Goal: Task Accomplishment & Management: Manage account settings

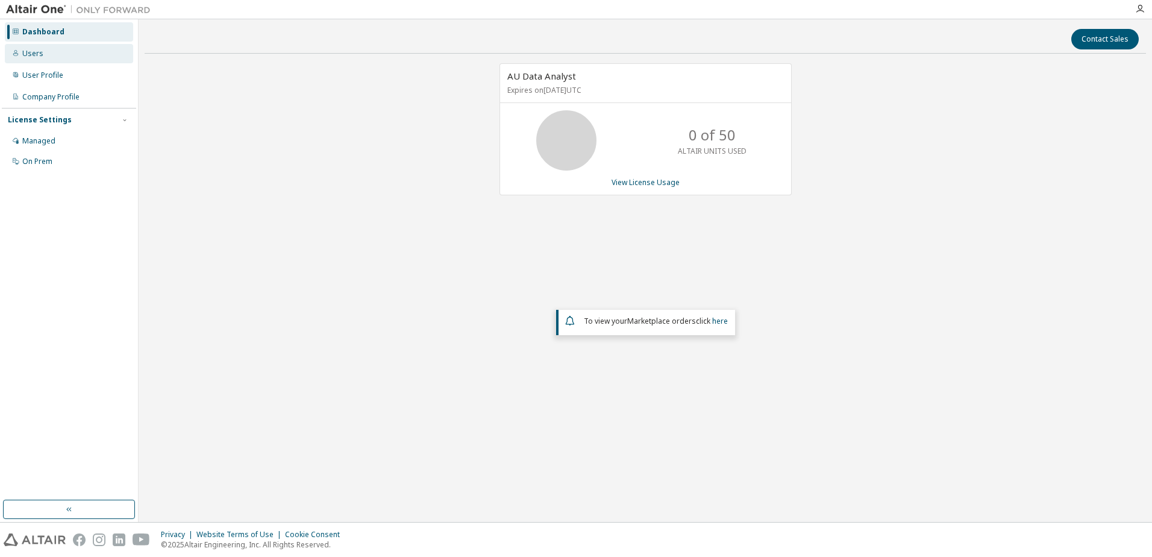
click at [34, 54] on div "Users" at bounding box center [32, 54] width 21 height 10
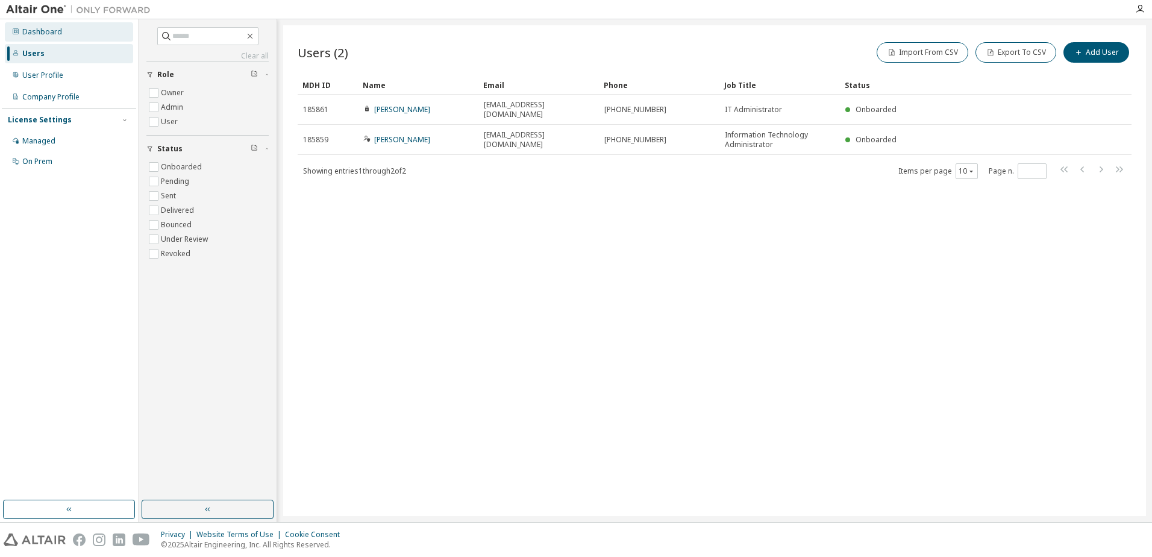
click at [36, 36] on div "Dashboard" at bounding box center [42, 32] width 40 height 10
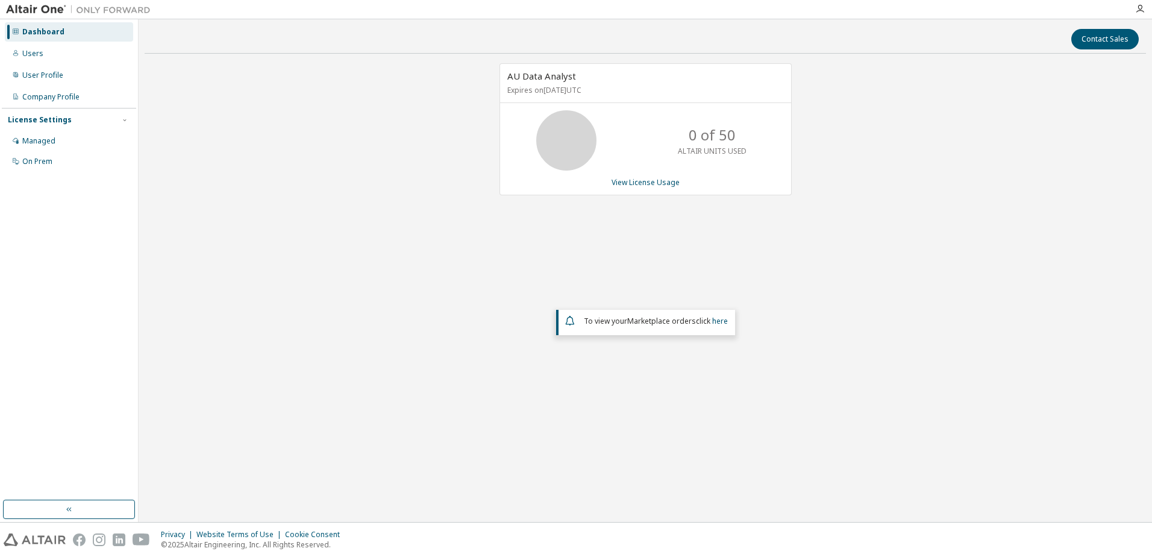
click at [543, 81] on span "AU Data Analyst" at bounding box center [541, 76] width 69 height 12
click at [566, 129] on icon at bounding box center [566, 140] width 30 height 30
click at [623, 172] on div "AU Data Analyst Expires on [DATE] UTC 0 of 50 ALTAIR UNITS USED View License Us…" at bounding box center [645, 129] width 292 height 132
click at [654, 152] on div "0 of 50 ALTAIR UNITS USED" at bounding box center [645, 140] width 291 height 60
click at [643, 182] on link "View License Usage" at bounding box center [645, 182] width 68 height 10
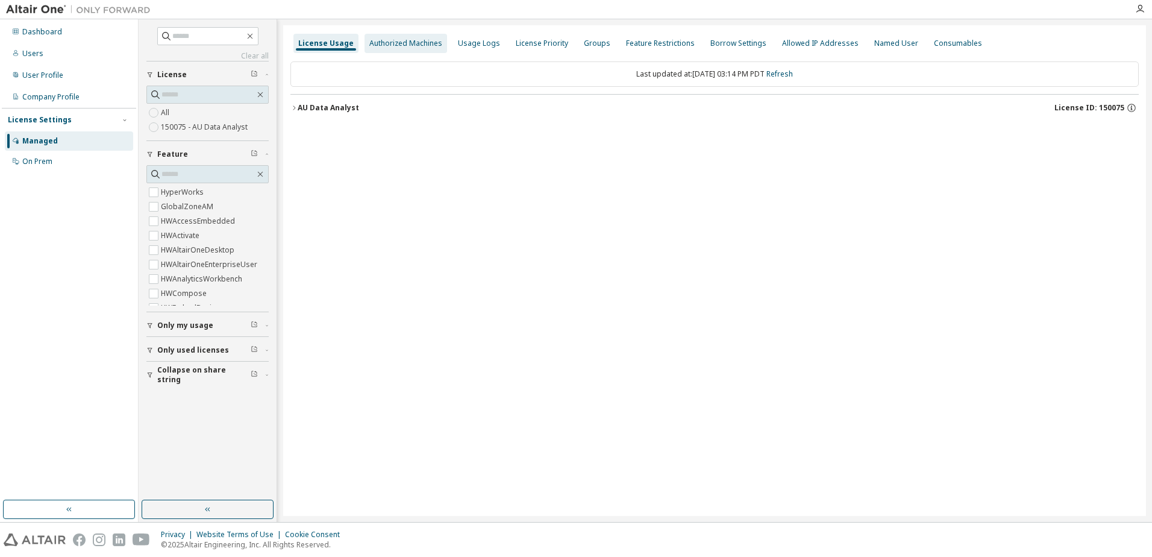
click at [408, 34] on div "Authorized Machines" at bounding box center [405, 43] width 83 height 19
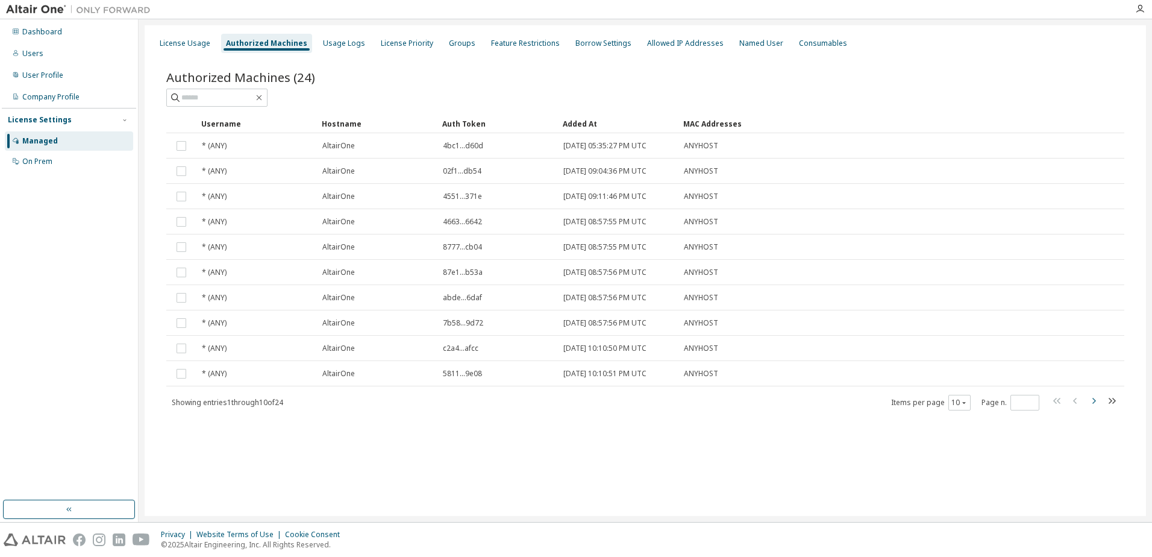
click at [1091, 403] on icon "button" at bounding box center [1093, 400] width 14 height 14
click at [1090, 403] on icon "button" at bounding box center [1093, 400] width 14 height 14
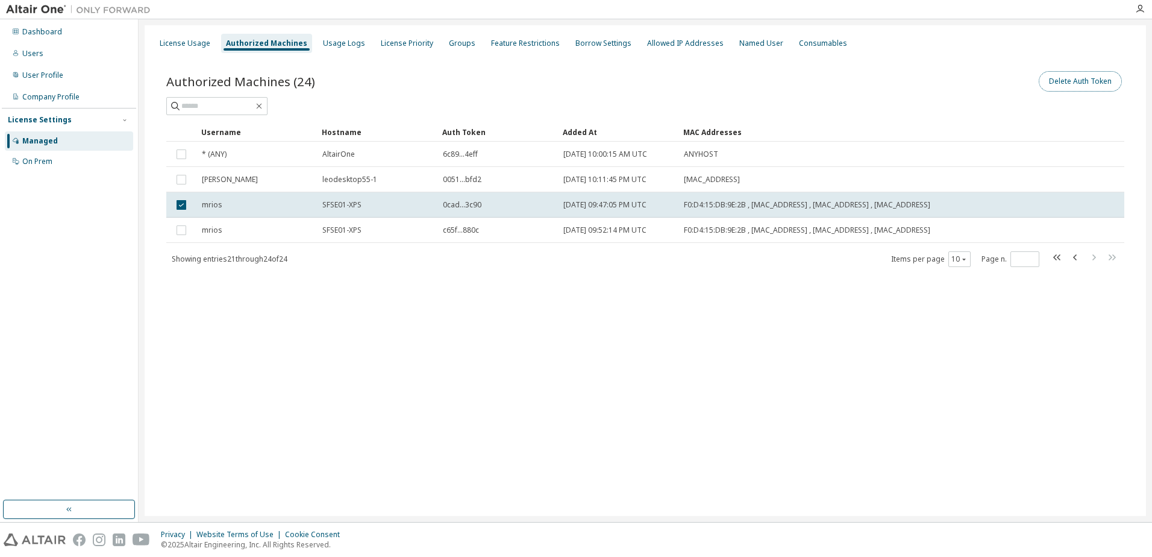
click at [1083, 83] on button "Delete Auth Token" at bounding box center [1079, 81] width 83 height 20
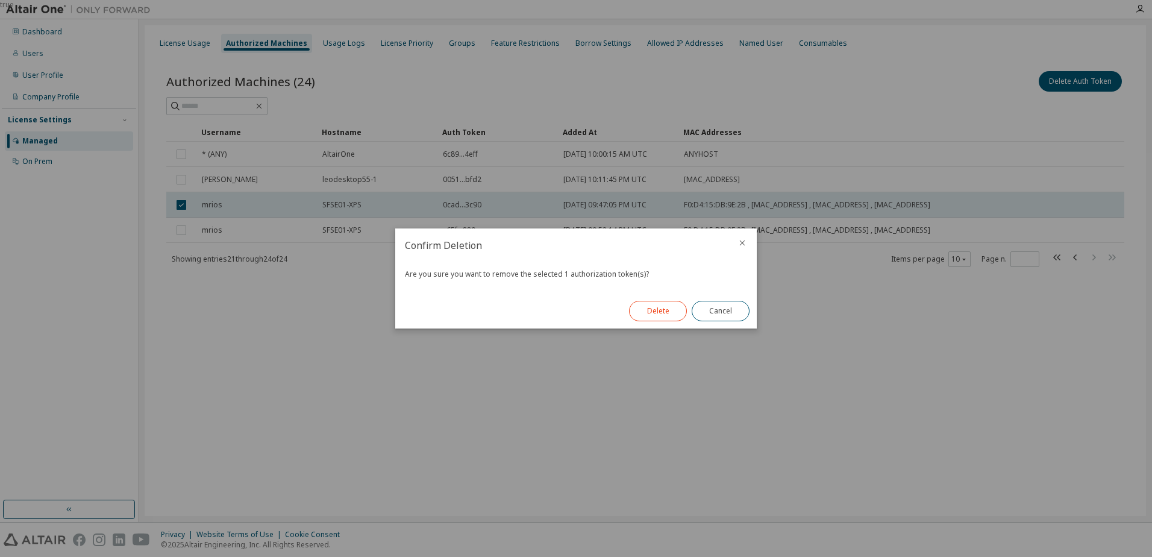
click at [640, 313] on button "Delete" at bounding box center [658, 311] width 58 height 20
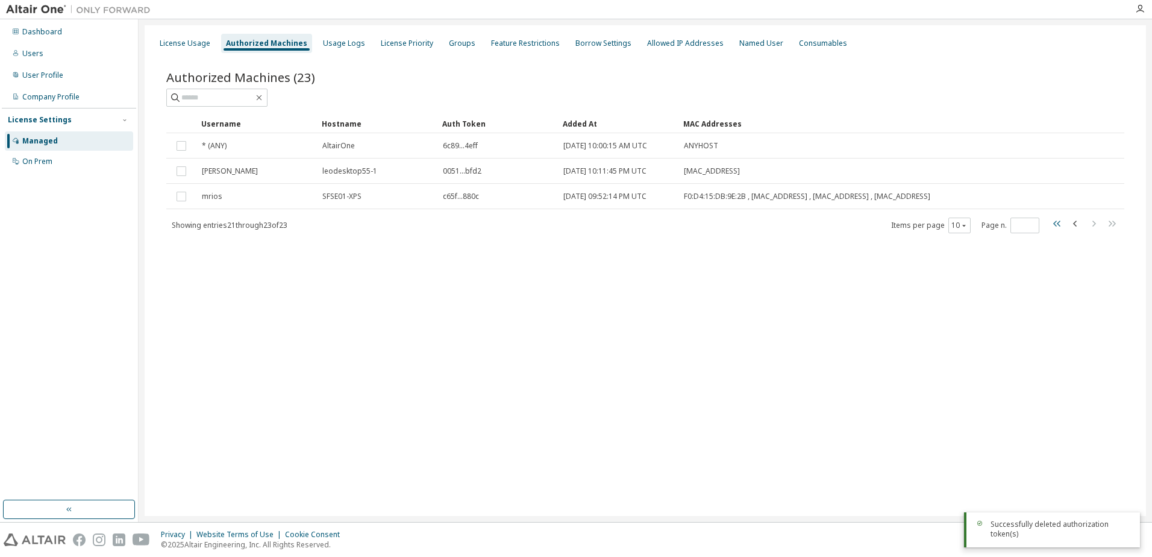
click at [1058, 222] on icon "button" at bounding box center [1056, 223] width 7 height 6
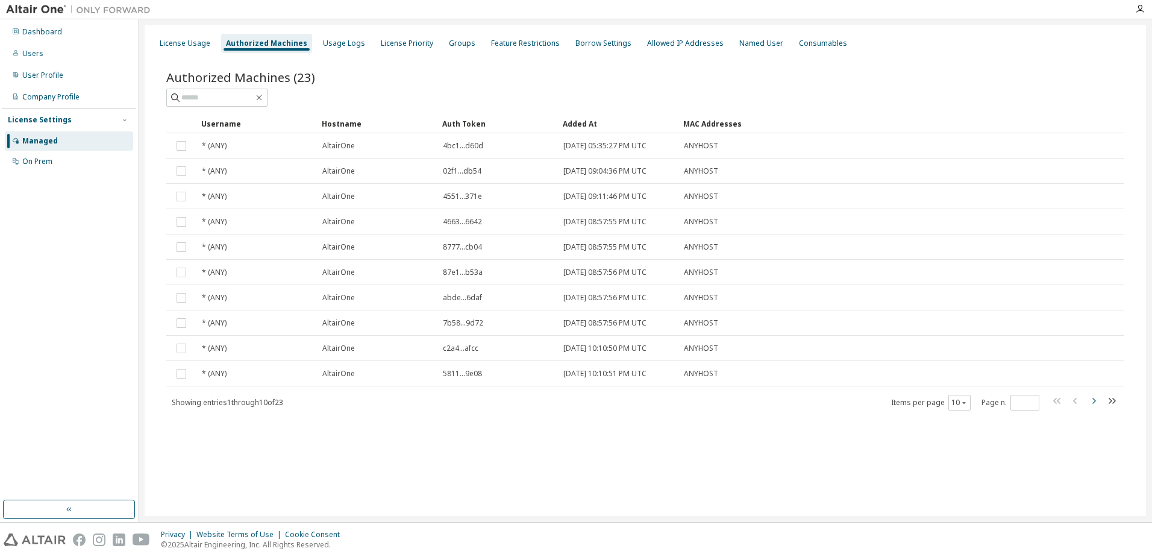
click at [1092, 402] on icon "button" at bounding box center [1093, 400] width 14 height 14
click at [1094, 402] on icon "button" at bounding box center [1093, 400] width 14 height 14
type input "*"
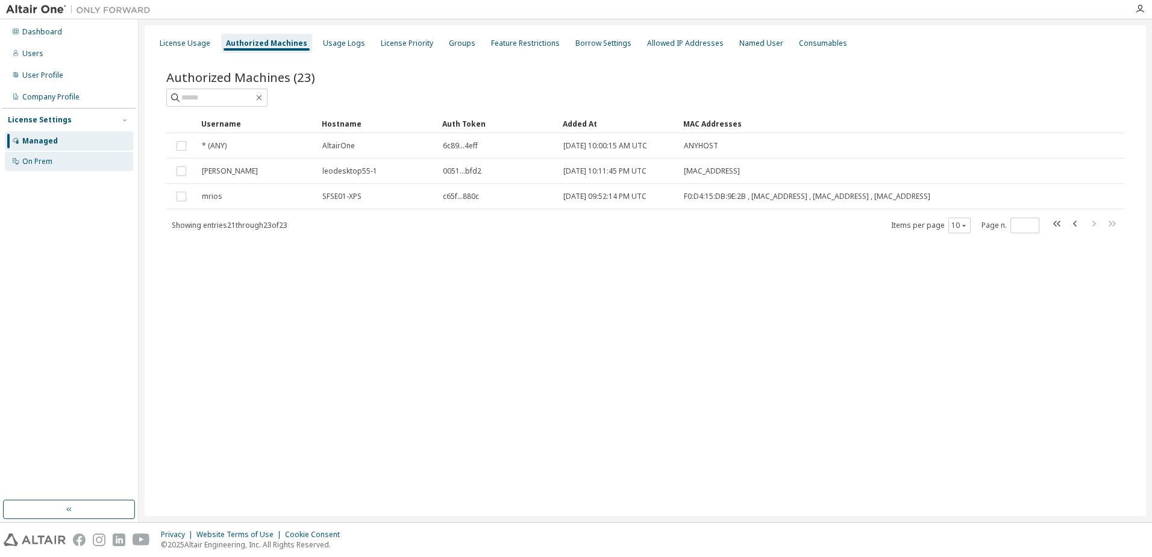
click at [48, 161] on div "On Prem" at bounding box center [37, 162] width 30 height 10
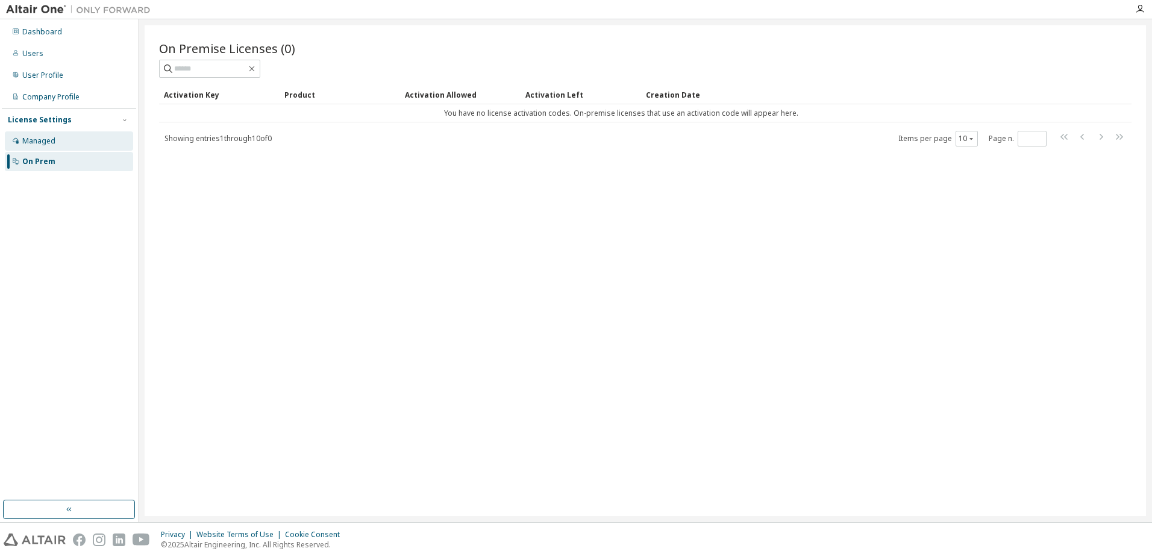
click at [45, 140] on div "Managed" at bounding box center [38, 141] width 33 height 10
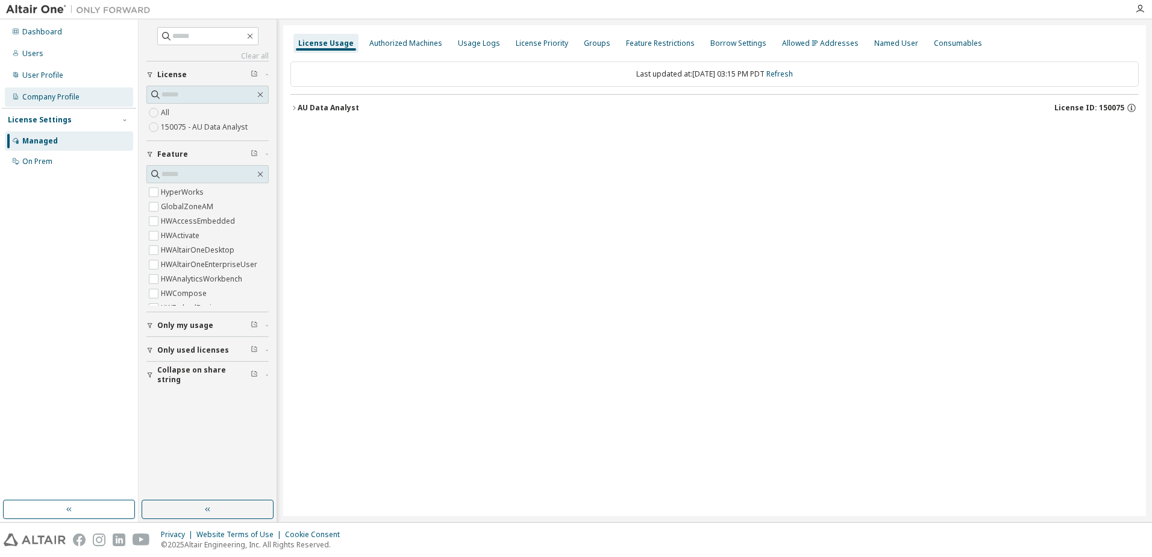
click at [54, 98] on div "Company Profile" at bounding box center [50, 97] width 57 height 10
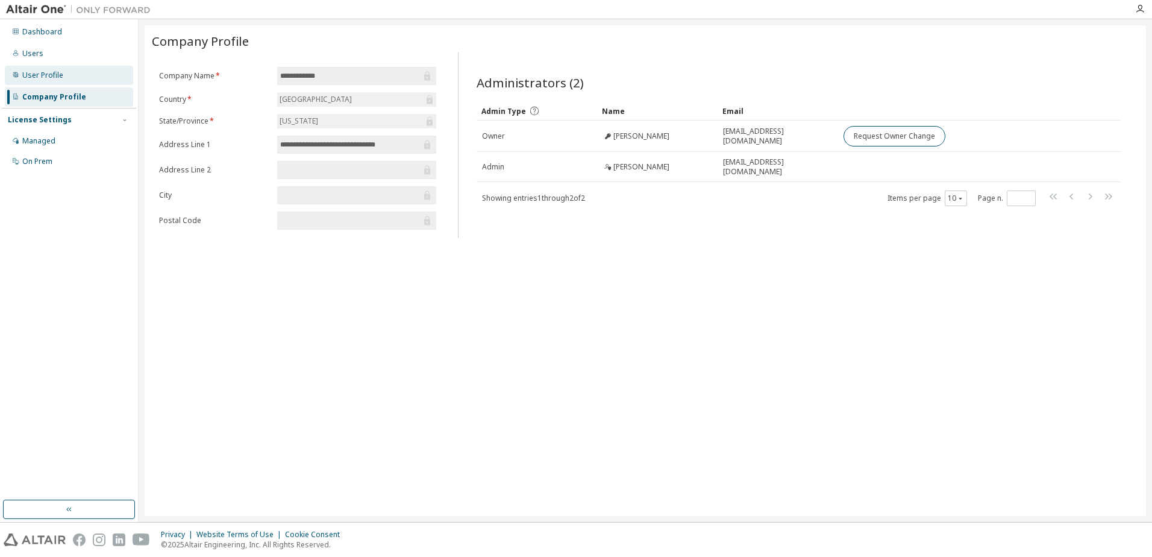
click at [37, 75] on div "User Profile" at bounding box center [42, 75] width 41 height 10
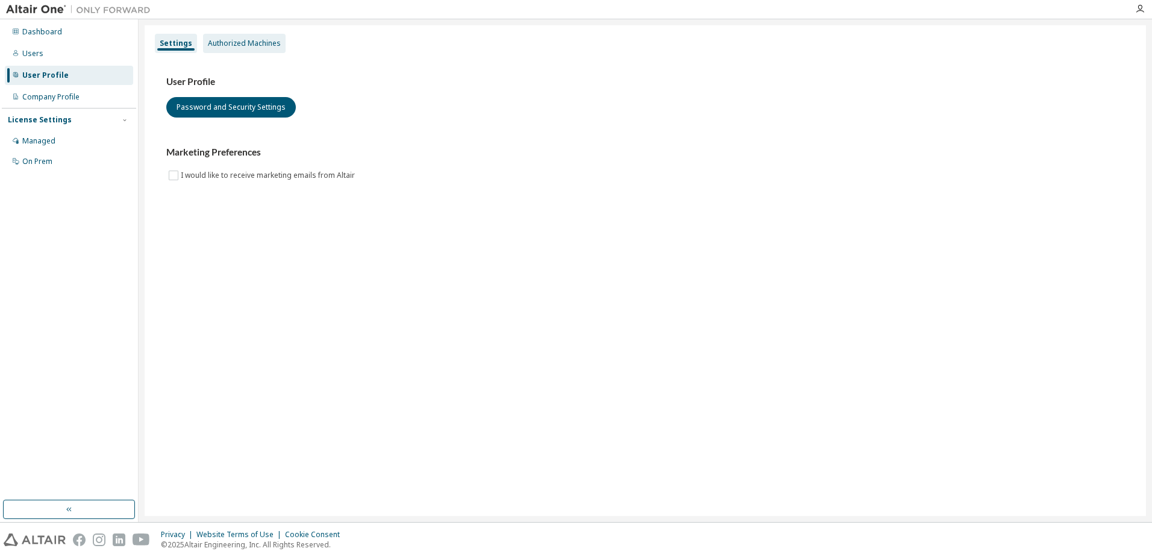
click at [268, 45] on div "Authorized Machines" at bounding box center [244, 44] width 73 height 10
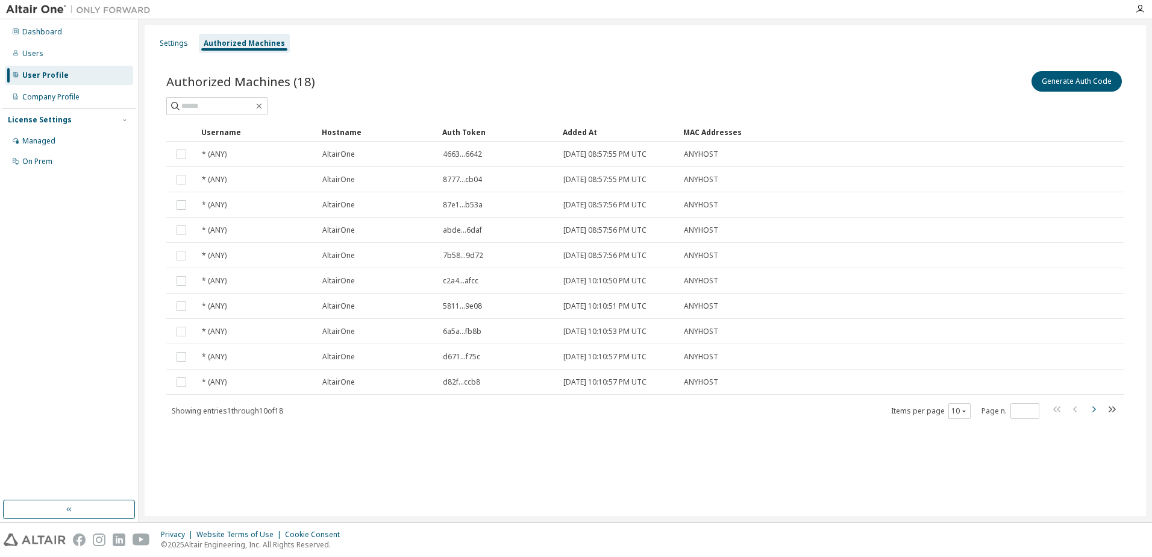
click at [1096, 410] on icon "button" at bounding box center [1093, 409] width 14 height 14
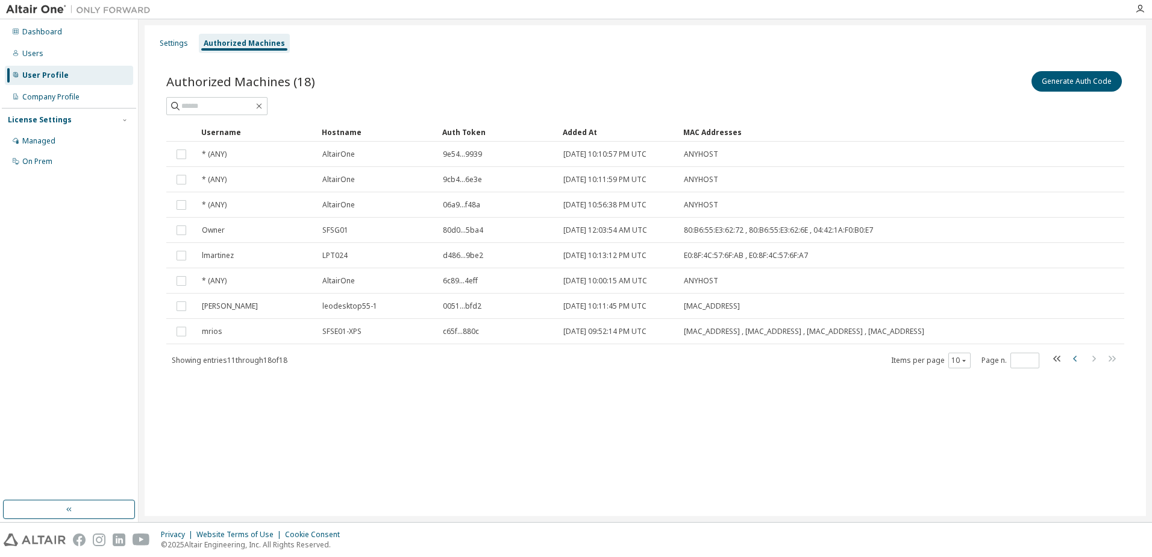
click at [1074, 361] on icon "button" at bounding box center [1075, 358] width 14 height 14
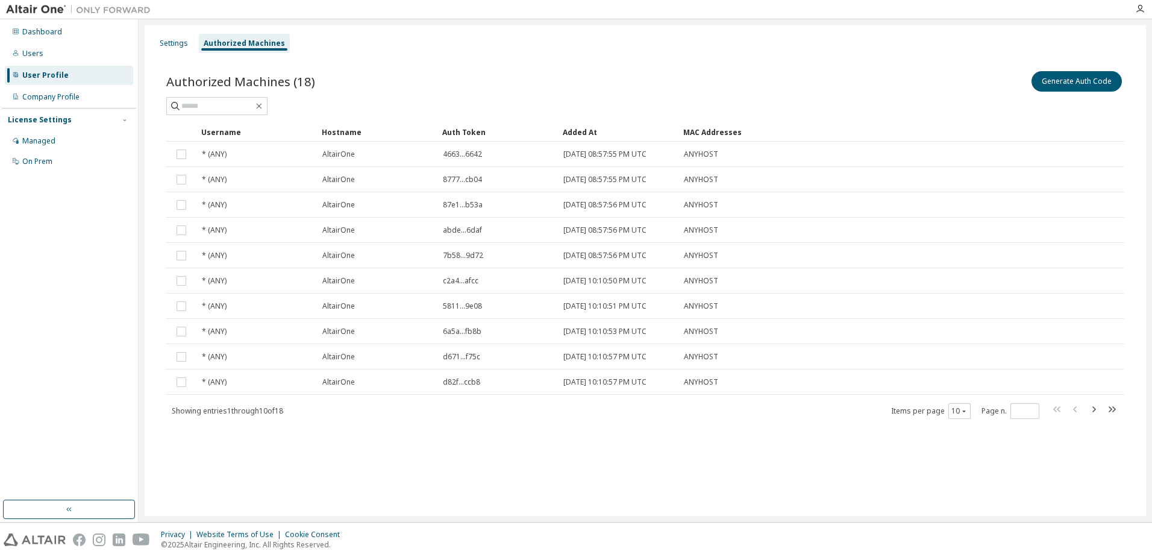
click at [1074, 361] on tr "* (ANY) AltairOne d671...f75c [DATE] 10:10:57 PM UTC ANYHOST" at bounding box center [645, 356] width 958 height 25
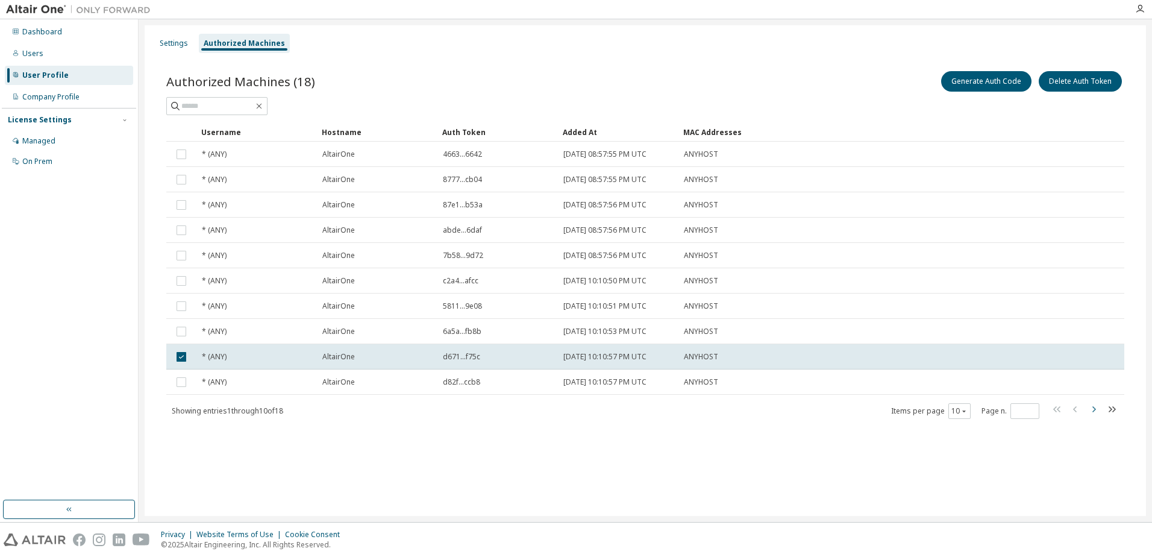
click at [1093, 406] on icon "button" at bounding box center [1093, 409] width 14 height 14
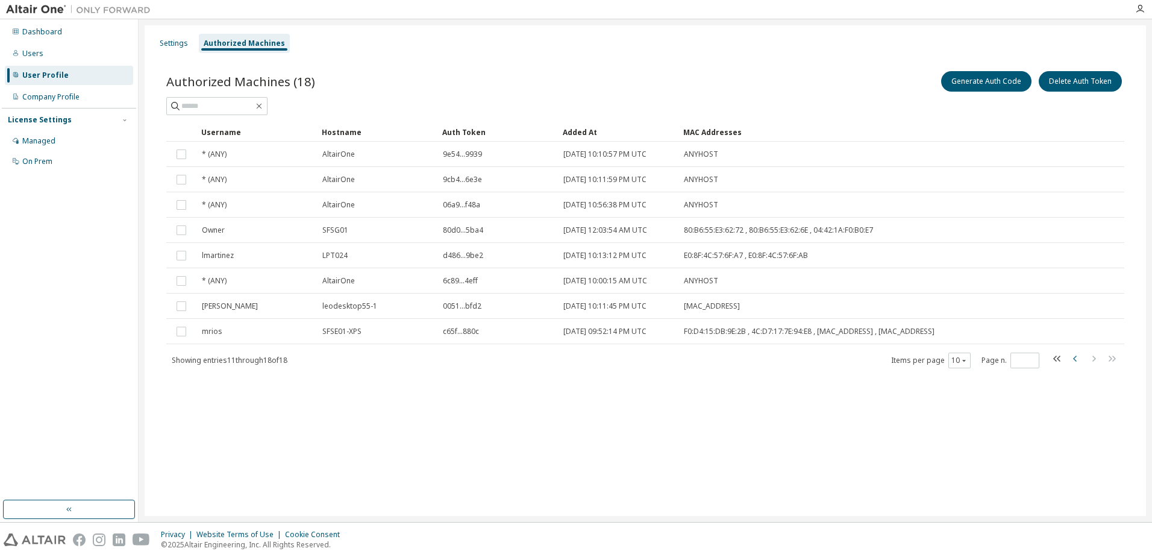
click at [1079, 361] on icon "button" at bounding box center [1075, 358] width 14 height 14
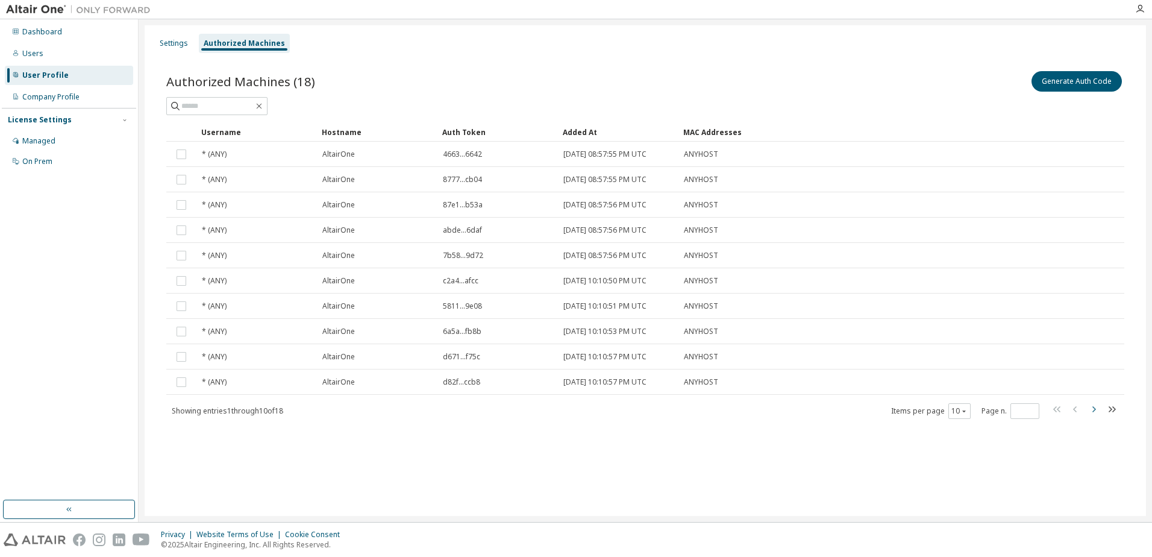
click at [1094, 410] on icon "button" at bounding box center [1094, 409] width 4 height 6
type input "*"
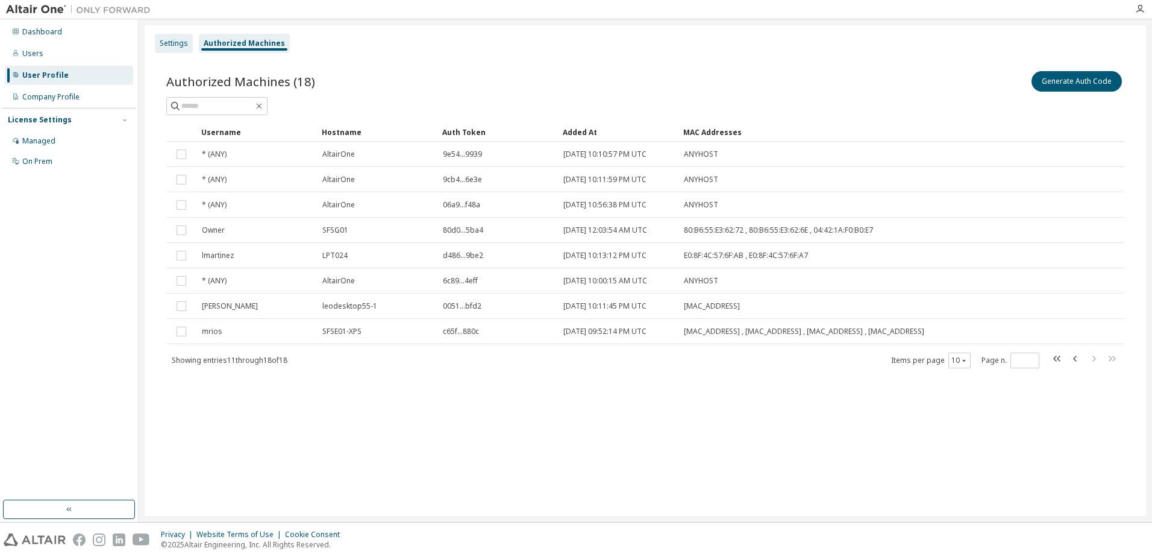
click at [176, 45] on div "Settings" at bounding box center [174, 44] width 28 height 10
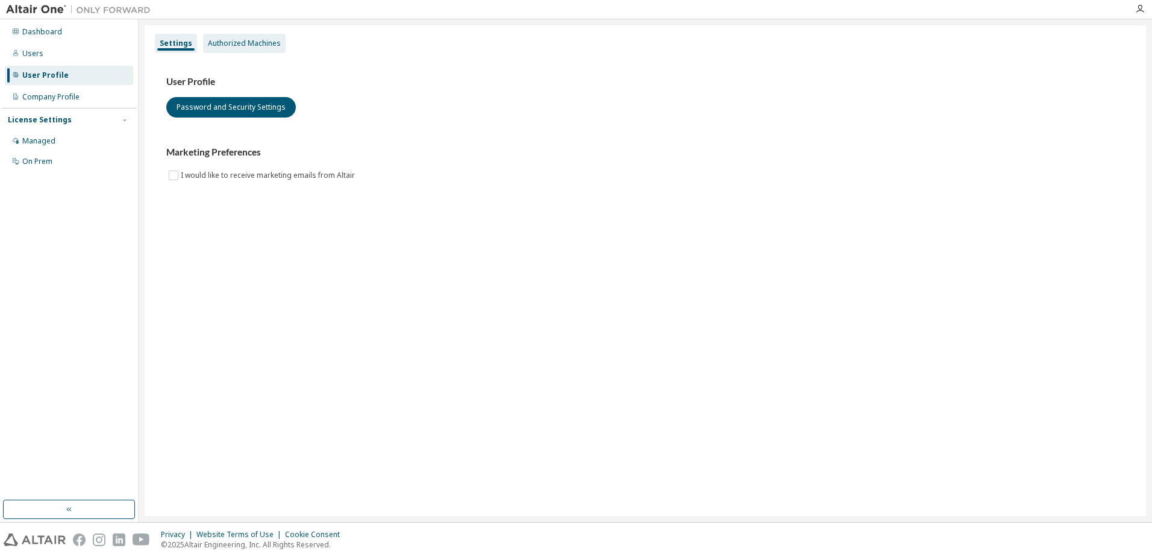
click at [234, 39] on div "Authorized Machines" at bounding box center [244, 44] width 73 height 10
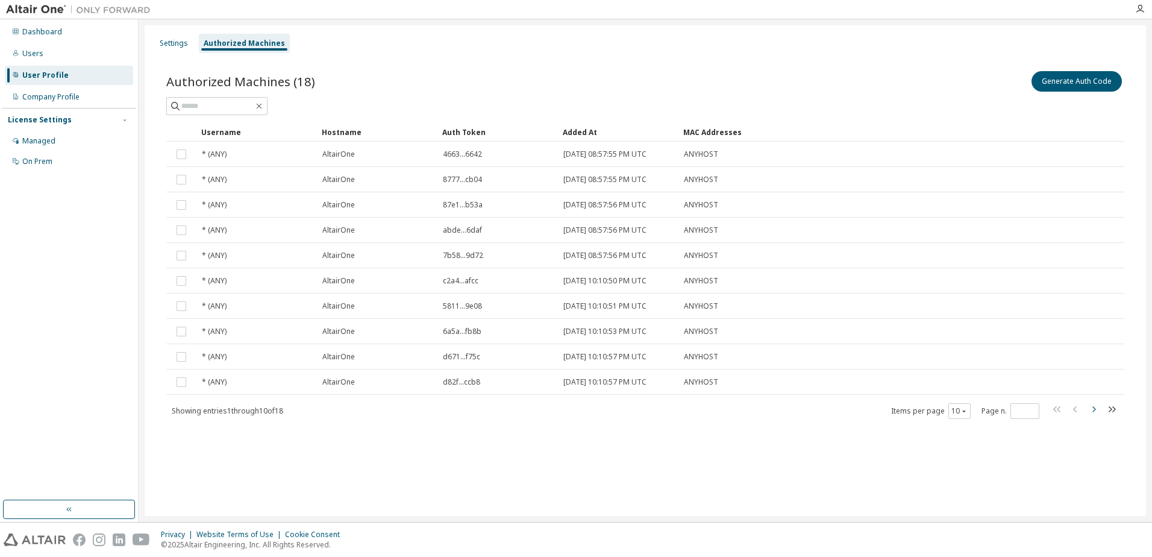
click at [1093, 408] on icon "button" at bounding box center [1094, 409] width 4 height 6
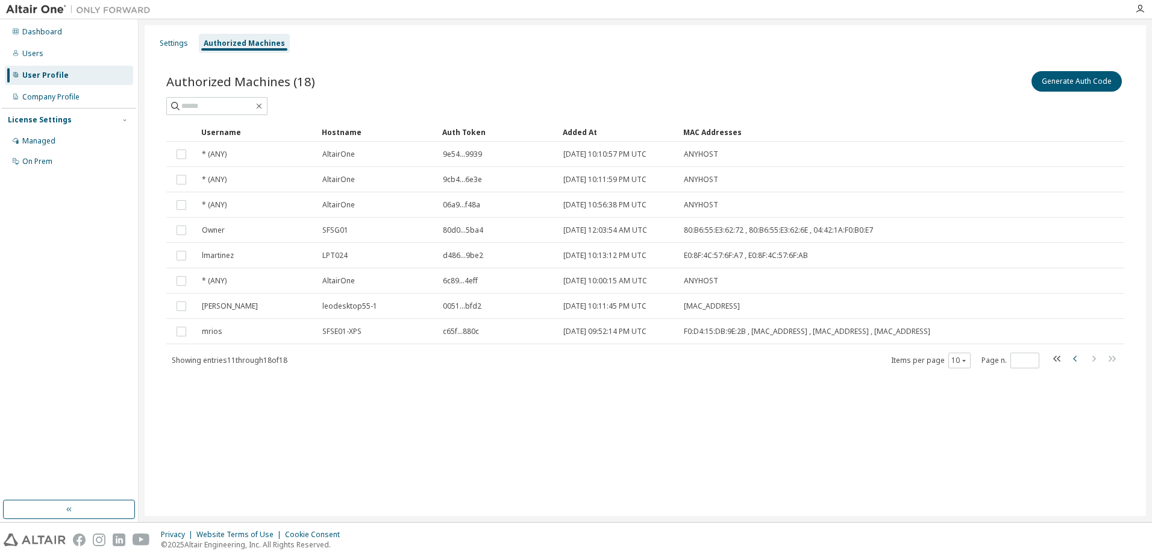
click at [1074, 358] on icon "button" at bounding box center [1075, 358] width 4 height 6
type input "*"
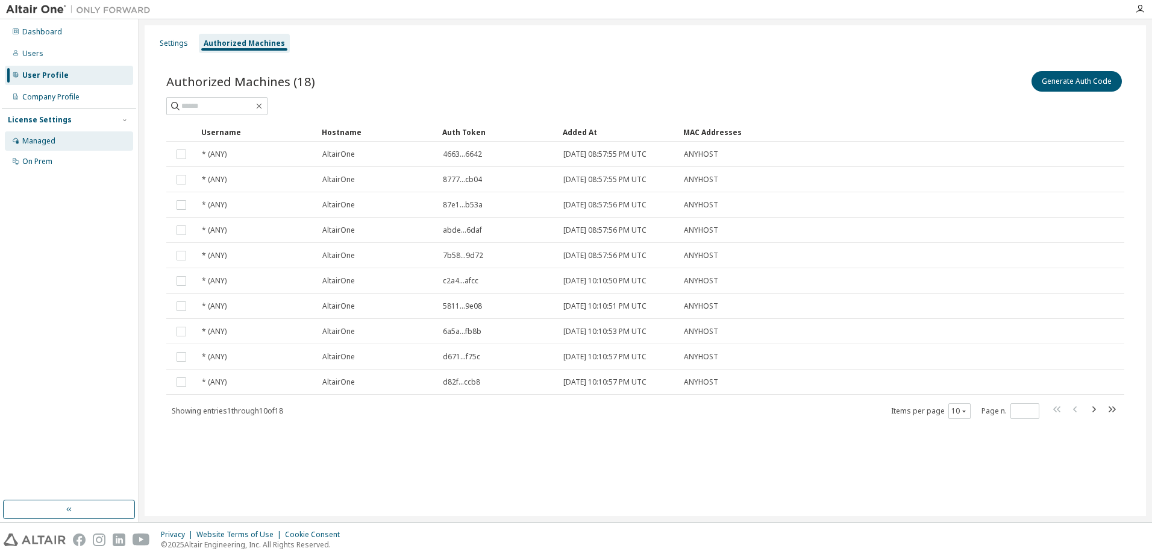
click at [44, 143] on div "Managed" at bounding box center [38, 141] width 33 height 10
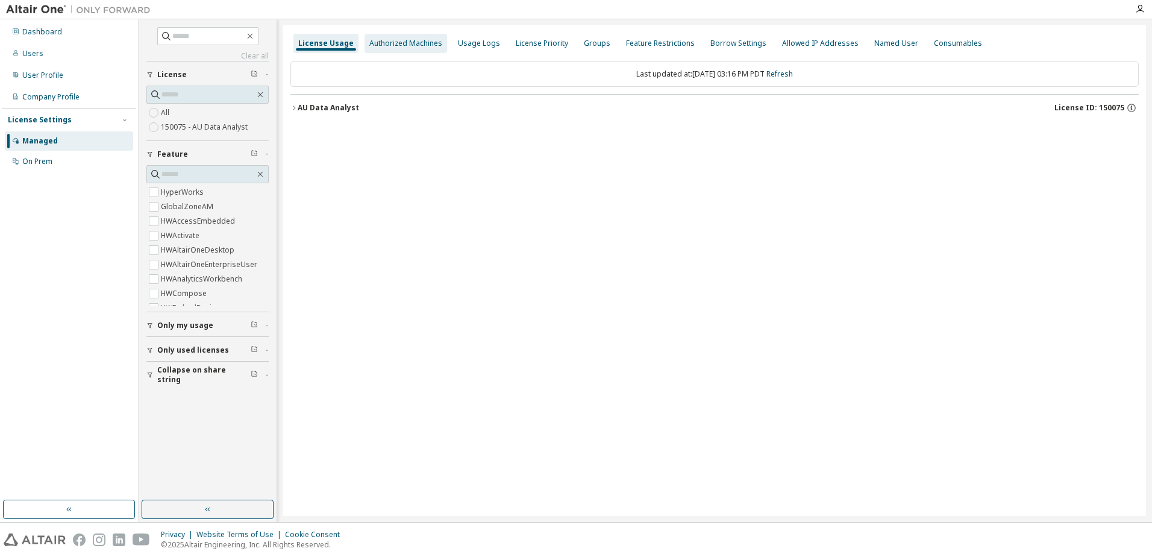
click at [398, 42] on div "Authorized Machines" at bounding box center [405, 44] width 73 height 10
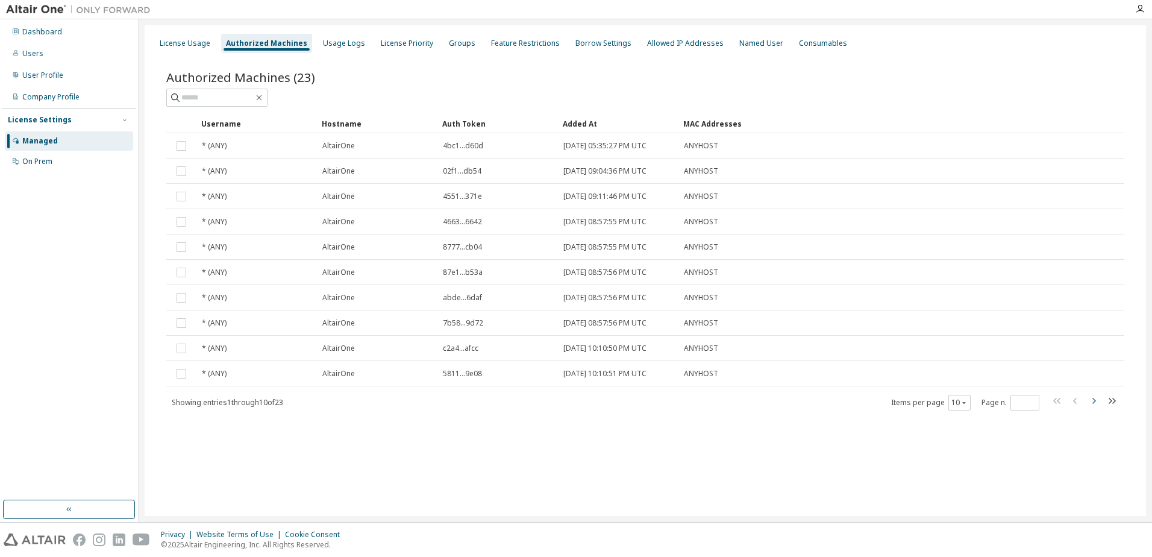
click at [1087, 401] on icon "button" at bounding box center [1093, 400] width 14 height 14
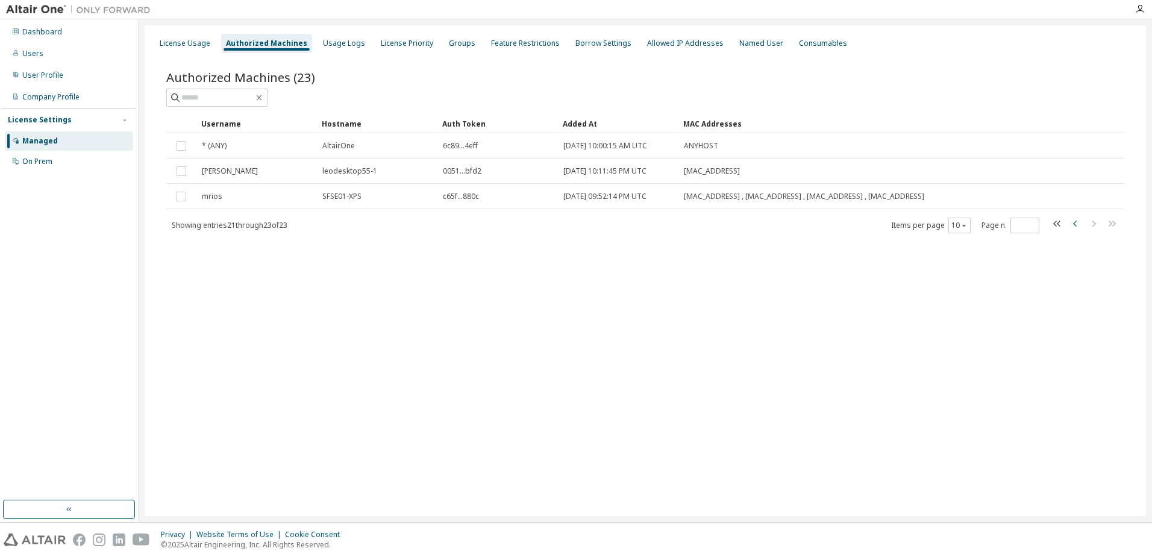
click at [1072, 223] on icon "button" at bounding box center [1075, 223] width 14 height 14
type input "*"
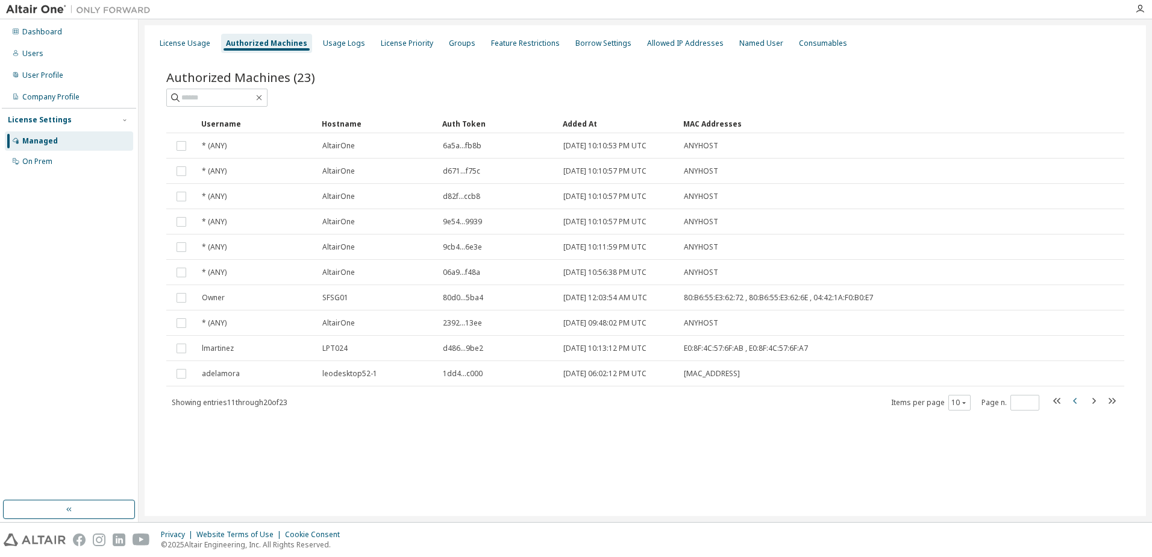
click at [1072, 223] on tr "* (ANY) AltairOne 9e54...9939 [DATE] 10:10:57 PM UTC ANYHOST" at bounding box center [645, 221] width 958 height 25
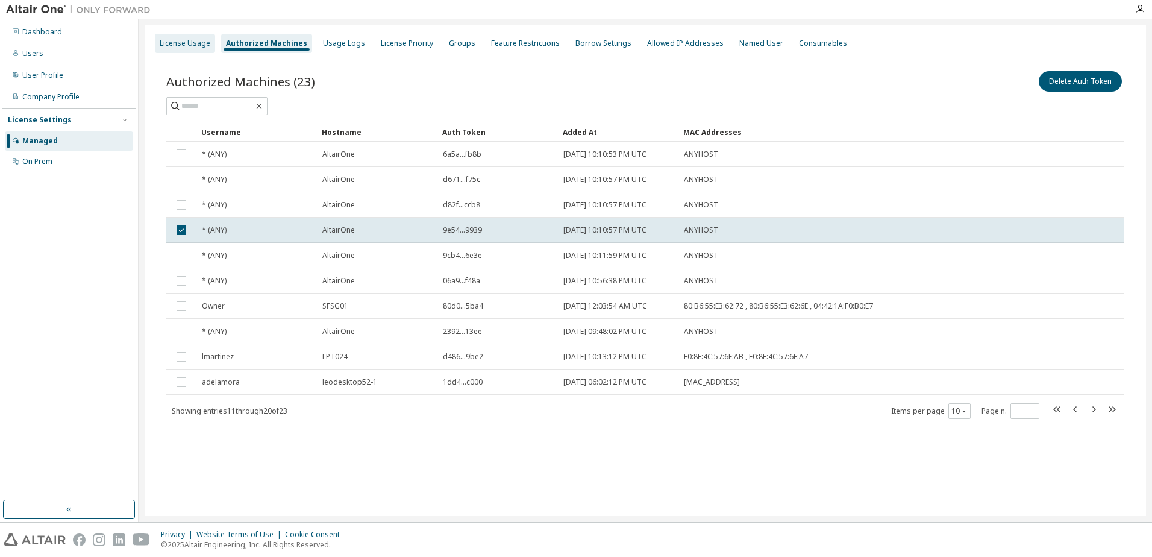
click at [182, 47] on div "License Usage" at bounding box center [185, 44] width 51 height 10
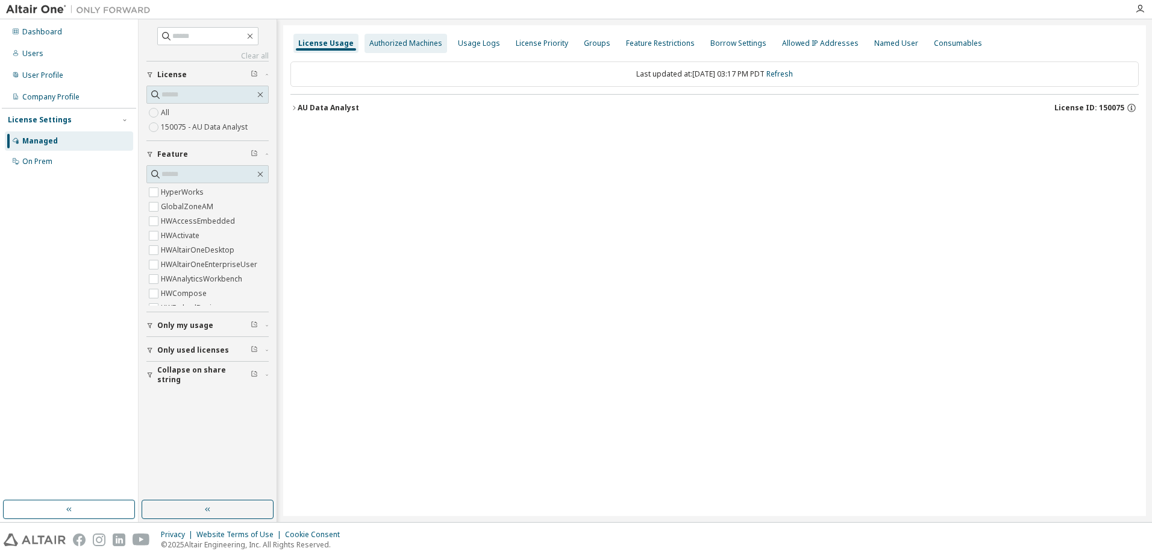
click at [395, 50] on div "Authorized Machines" at bounding box center [405, 43] width 83 height 19
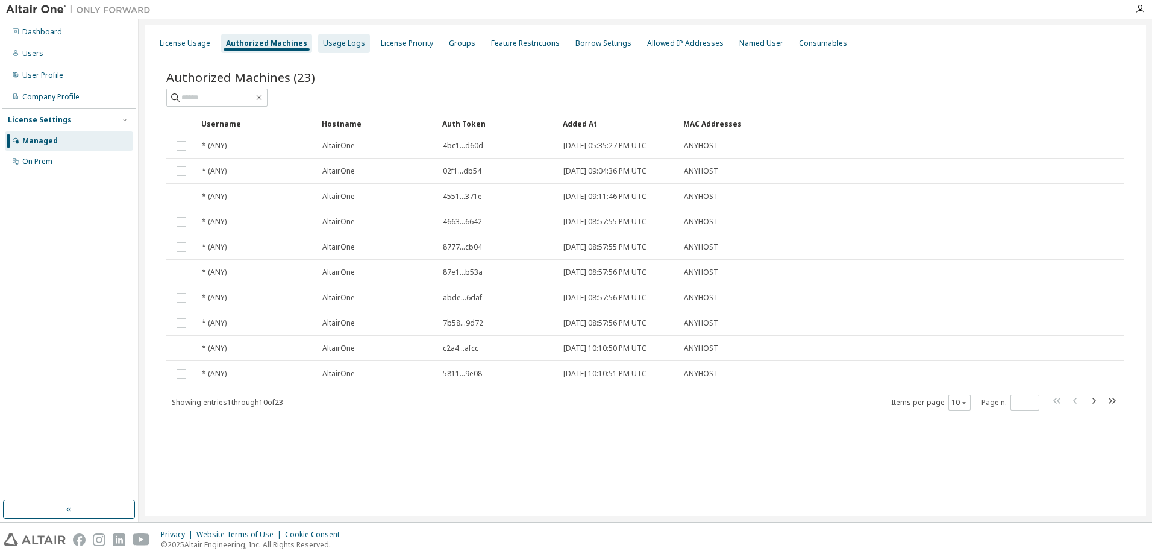
click at [338, 45] on div "Usage Logs" at bounding box center [344, 44] width 42 height 10
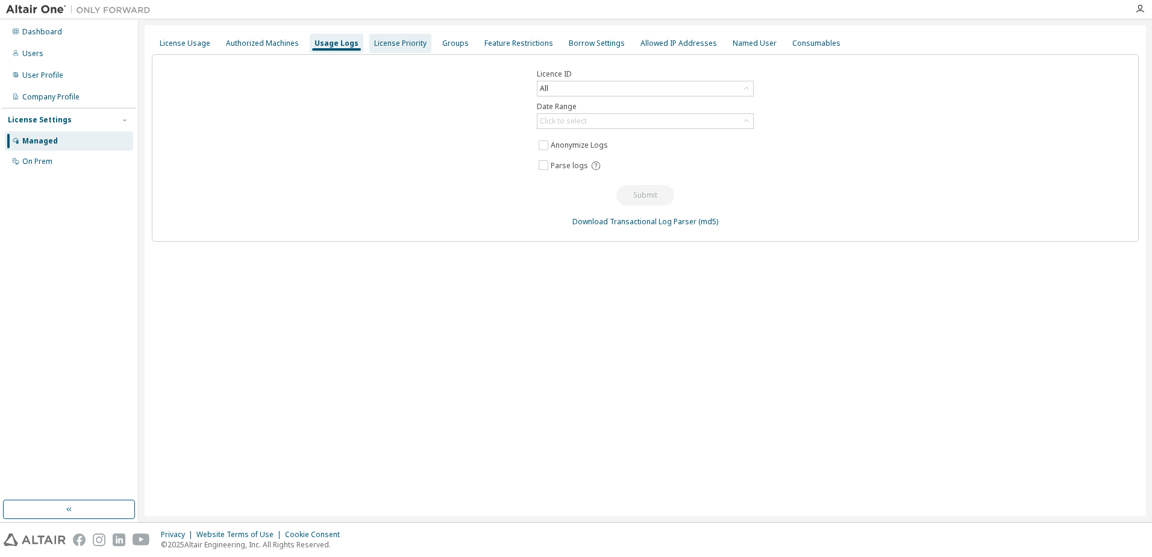
click at [398, 45] on div "License Priority" at bounding box center [400, 44] width 52 height 10
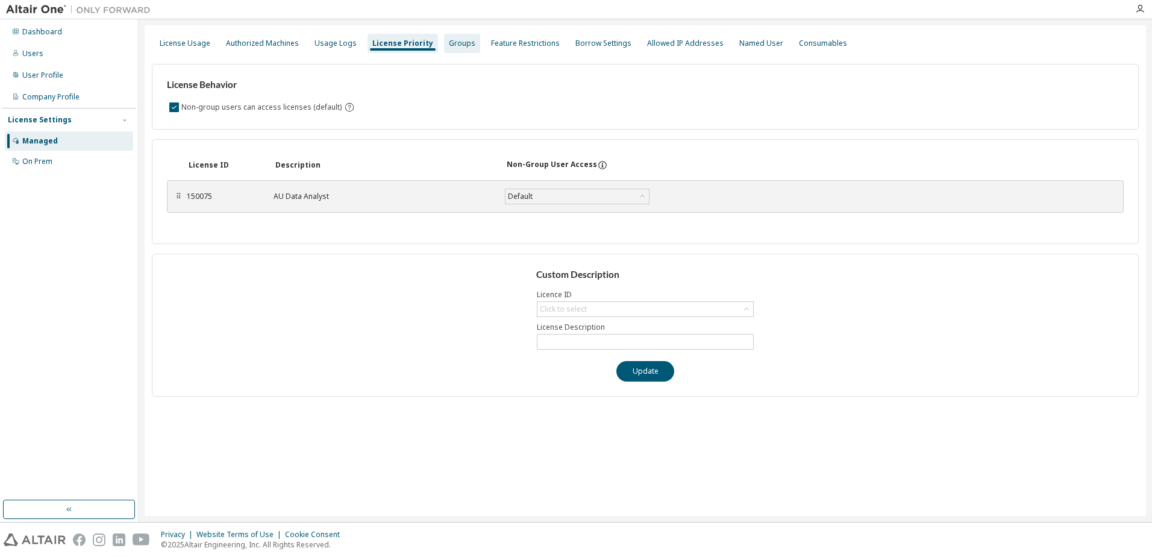
click at [455, 47] on div "Groups" at bounding box center [462, 44] width 27 height 10
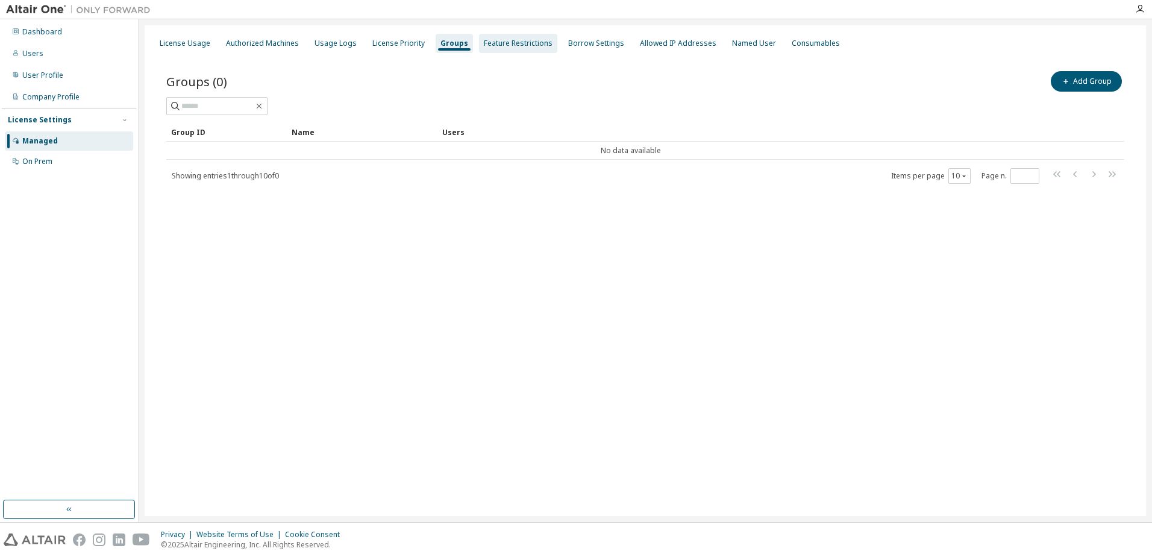
click at [515, 49] on div "Feature Restrictions" at bounding box center [518, 43] width 78 height 19
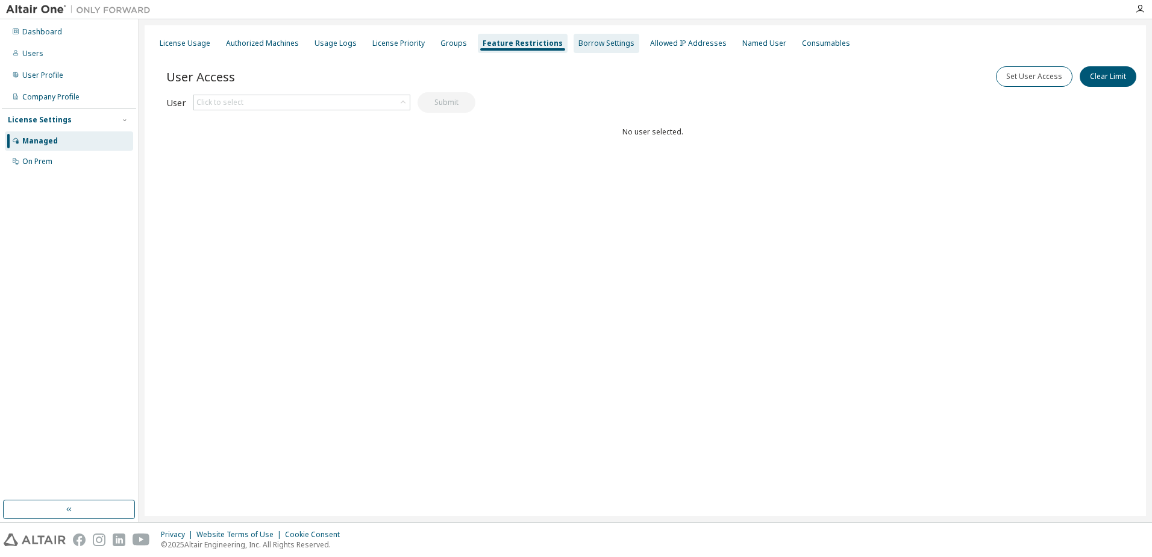
click at [591, 50] on div "Borrow Settings" at bounding box center [606, 43] width 66 height 19
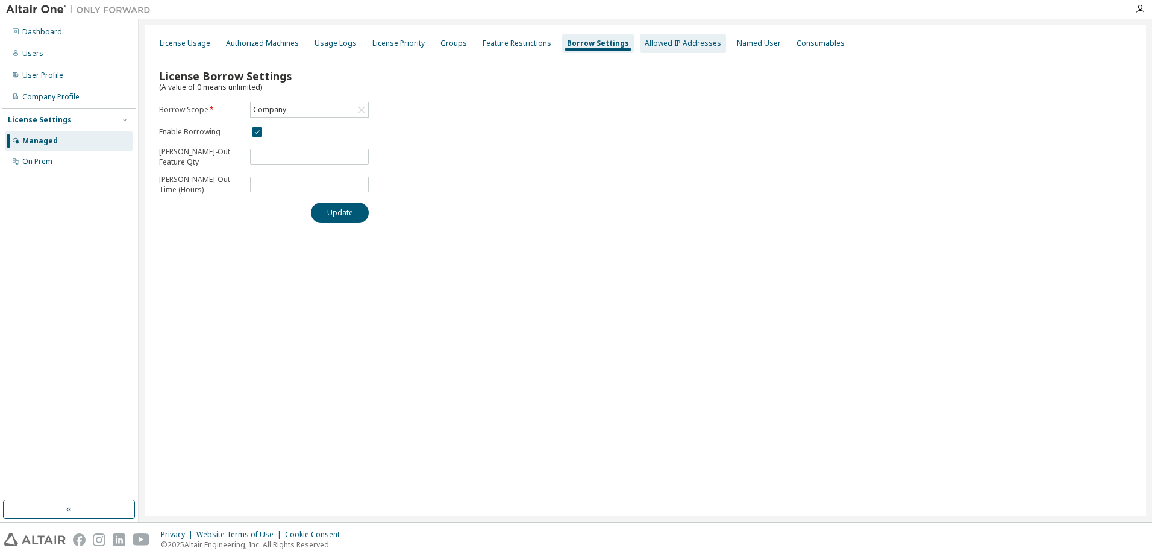
click at [669, 46] on div "Allowed IP Addresses" at bounding box center [682, 44] width 76 height 10
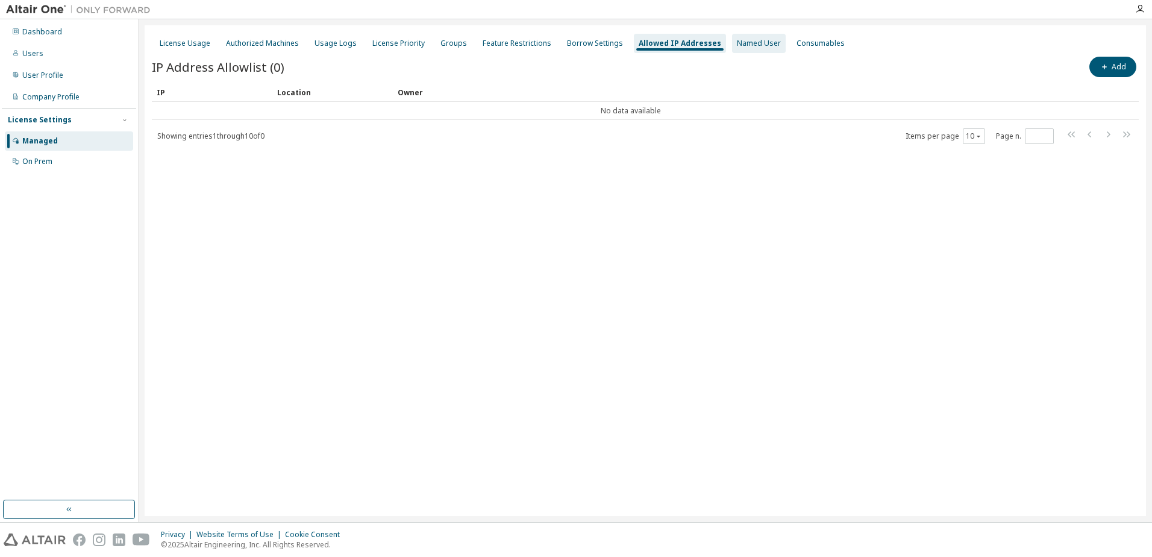
click at [746, 46] on div "Named User" at bounding box center [759, 44] width 44 height 10
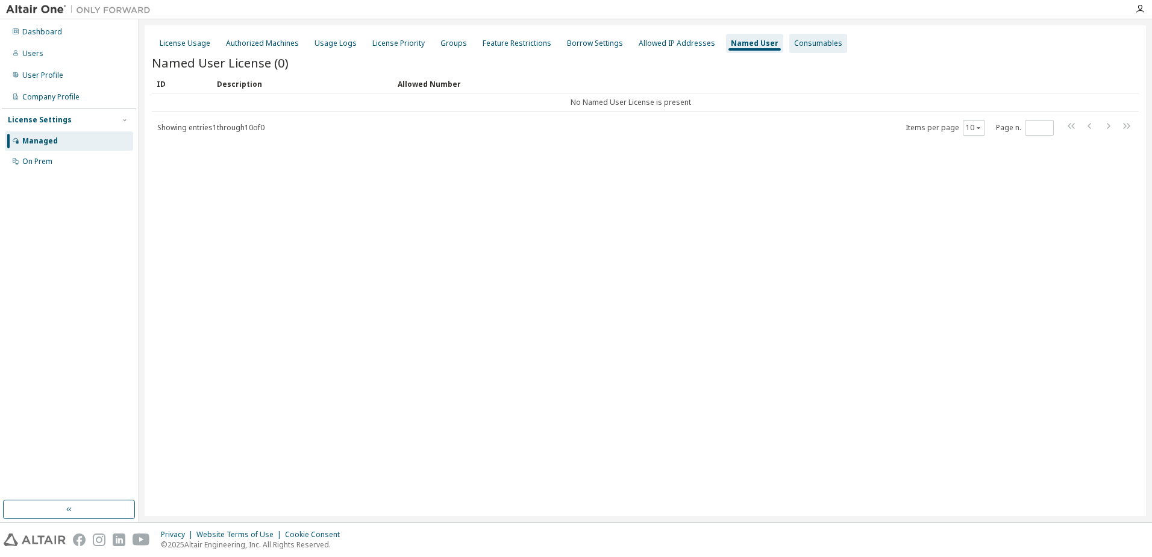
click at [794, 46] on div "Consumables" at bounding box center [818, 44] width 48 height 10
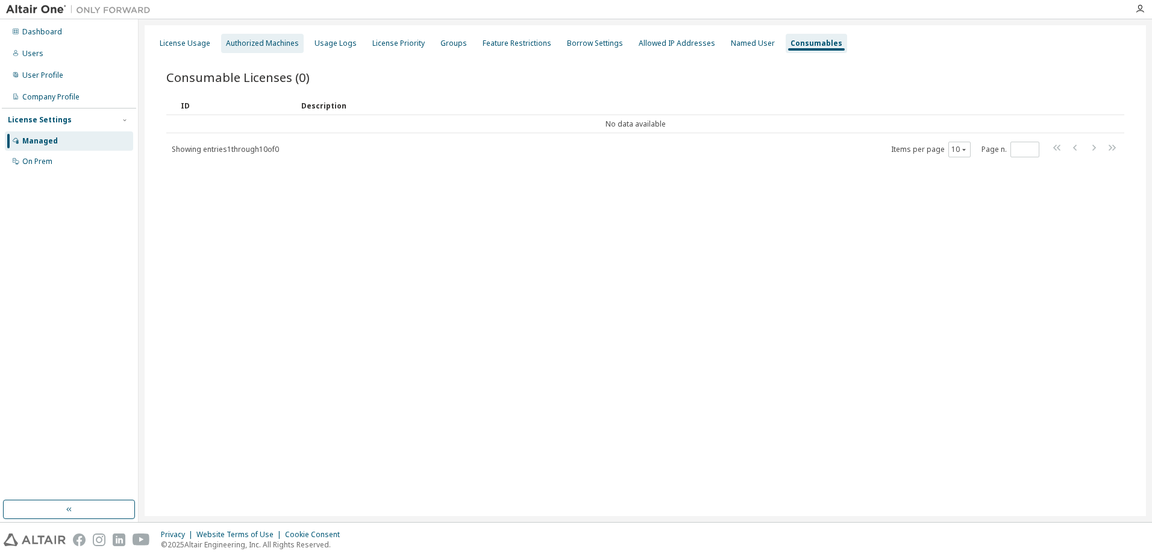
click at [264, 50] on div "Authorized Machines" at bounding box center [262, 43] width 83 height 19
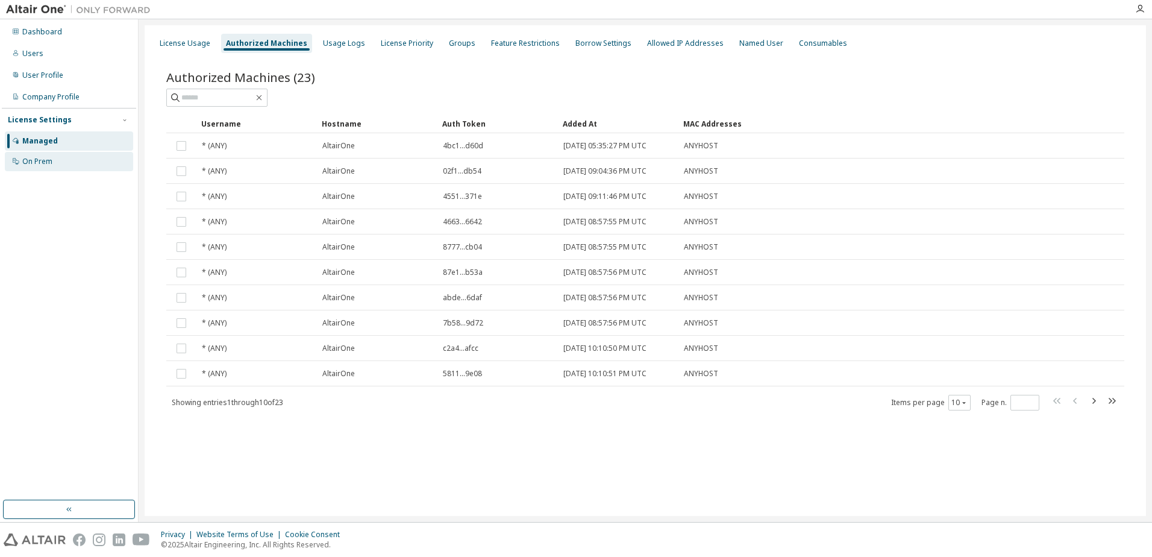
click at [40, 166] on div "On Prem" at bounding box center [69, 161] width 128 height 19
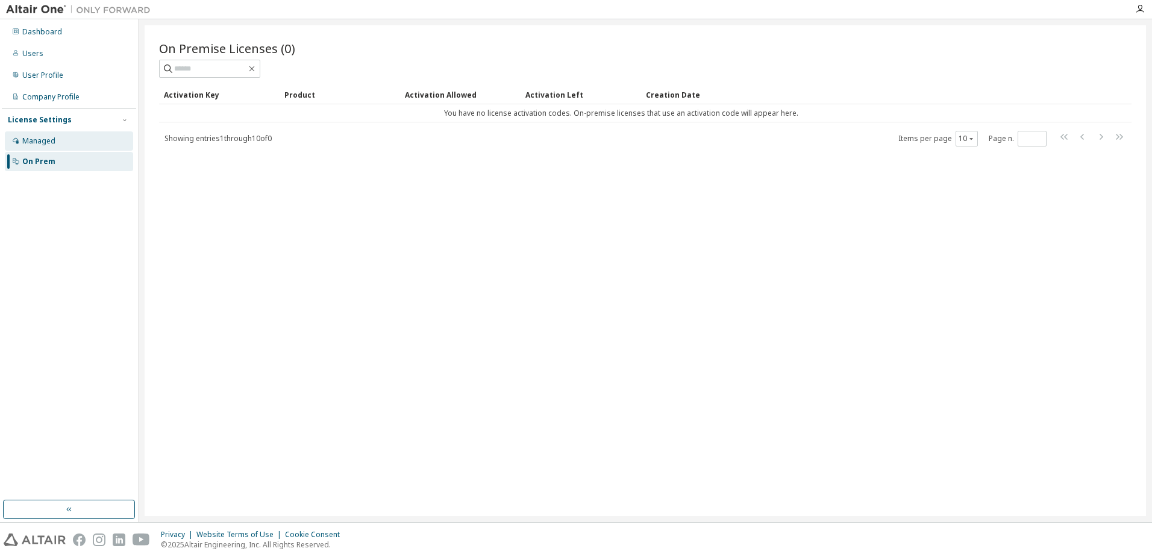
click at [43, 139] on div "Managed" at bounding box center [38, 141] width 33 height 10
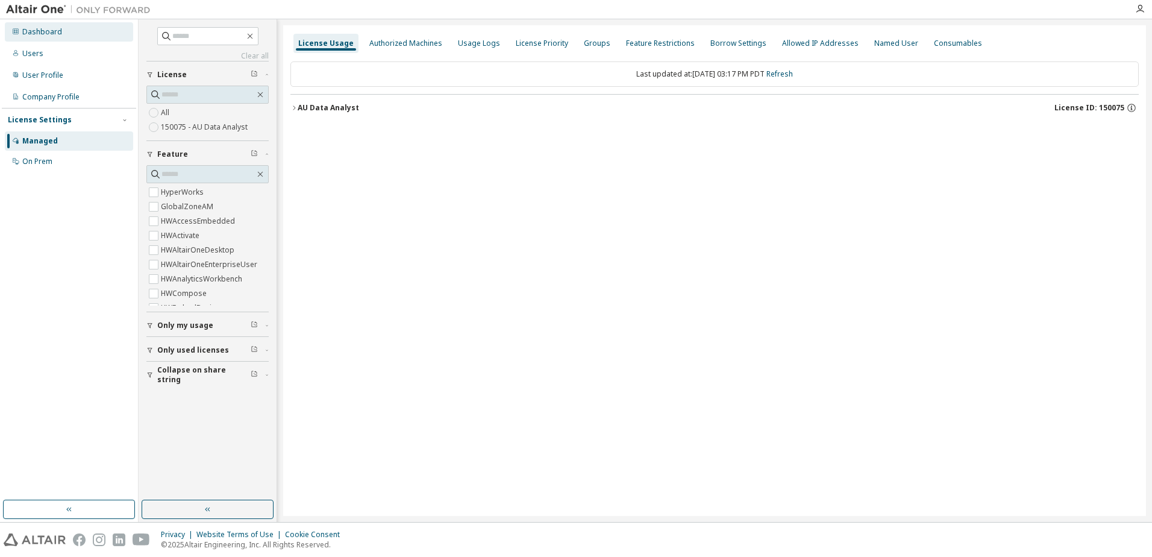
click at [49, 33] on div "Dashboard" at bounding box center [42, 32] width 40 height 10
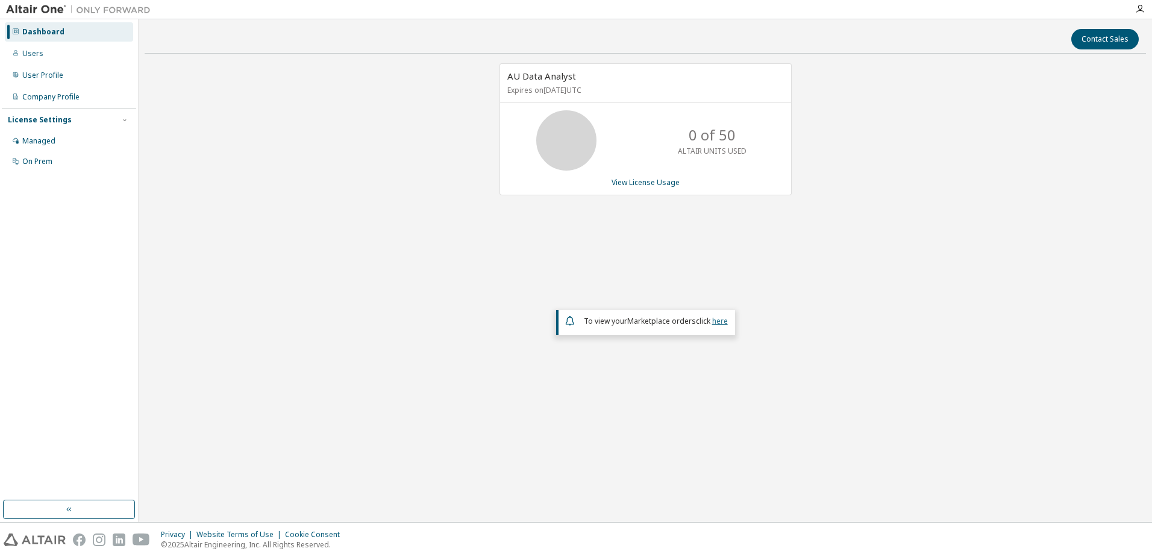
click at [717, 317] on link "here" at bounding box center [720, 321] width 16 height 10
click at [41, 64] on div "Dashboard Users User Profile Company Profile License Settings Managed On Prem" at bounding box center [69, 96] width 134 height 151
click at [40, 55] on div "Users" at bounding box center [32, 54] width 21 height 10
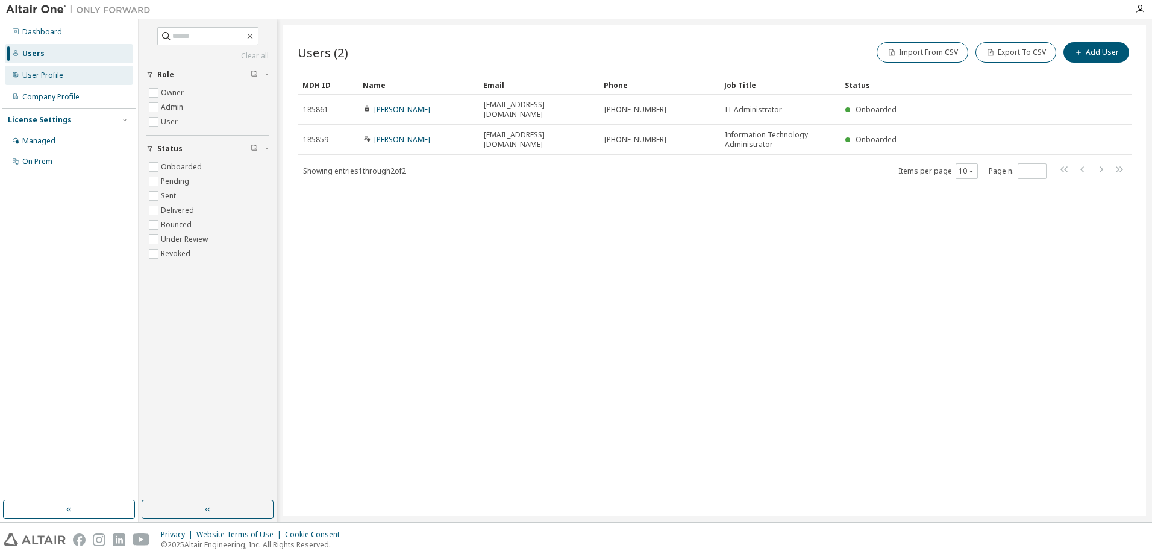
click at [50, 75] on div "User Profile" at bounding box center [42, 75] width 41 height 10
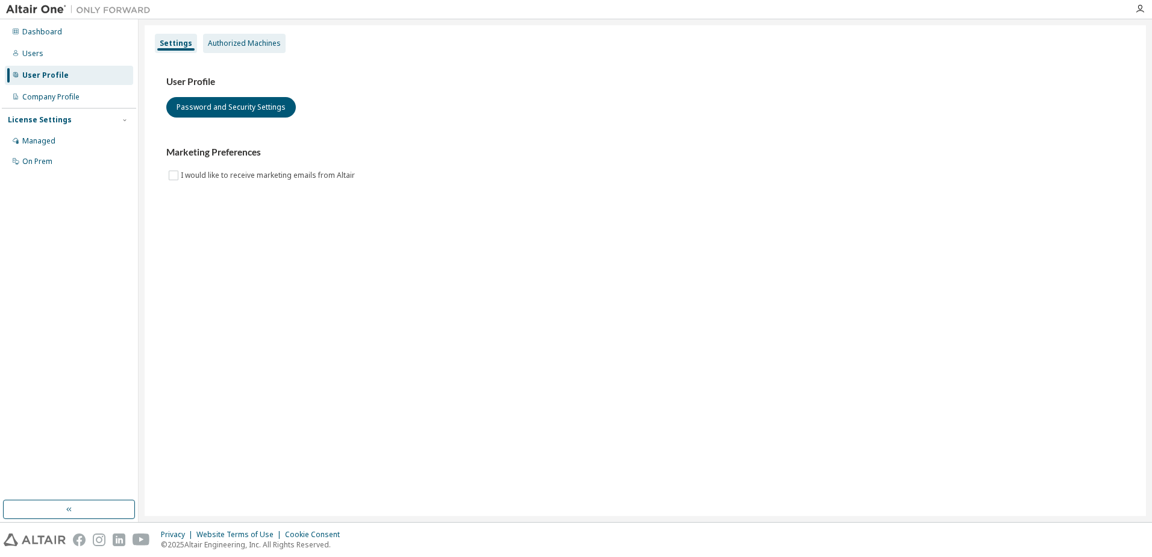
click at [242, 41] on div "Authorized Machines" at bounding box center [244, 44] width 73 height 10
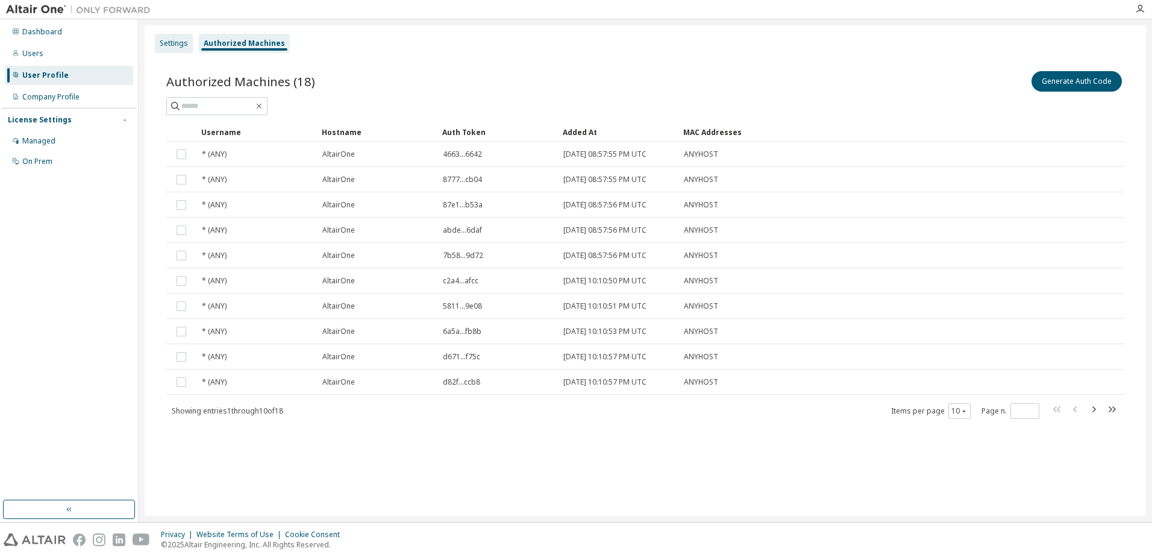
click at [184, 45] on div "Settings" at bounding box center [174, 44] width 28 height 10
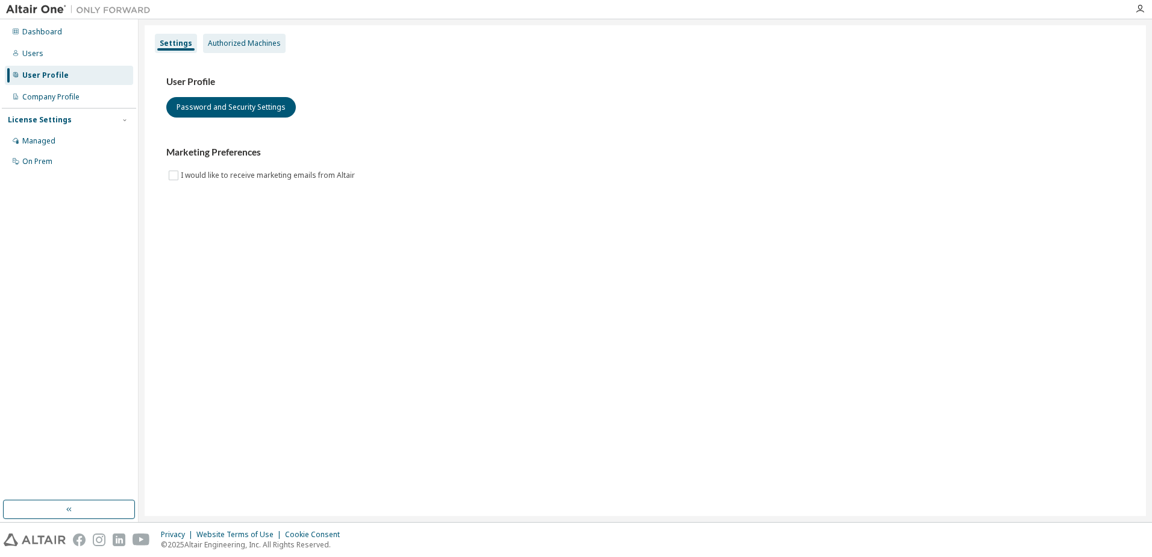
click at [219, 42] on div "Authorized Machines" at bounding box center [244, 44] width 73 height 10
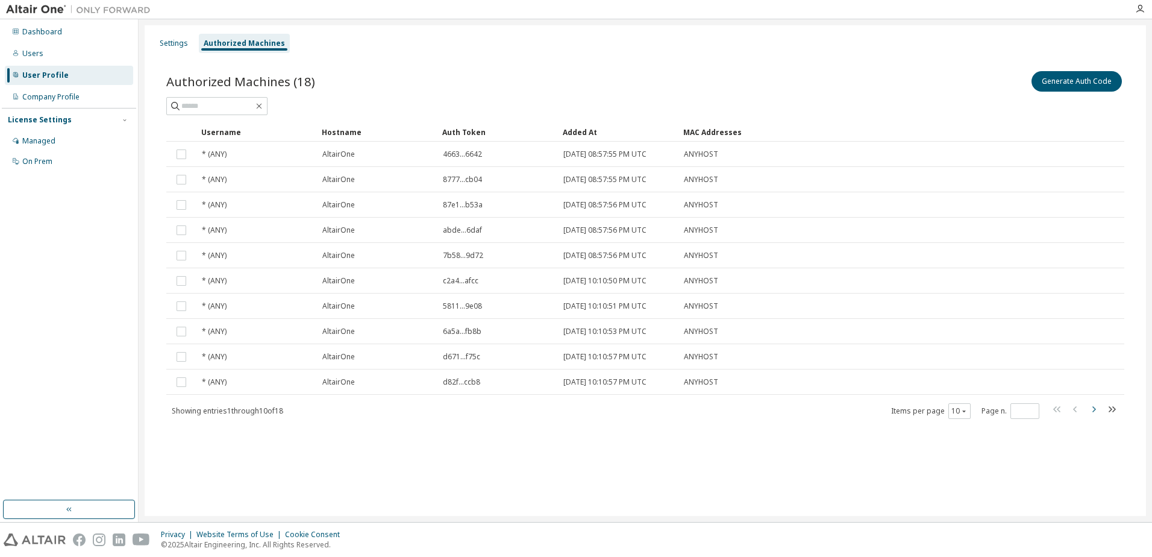
click at [1093, 412] on icon "button" at bounding box center [1094, 409] width 4 height 6
type input "*"
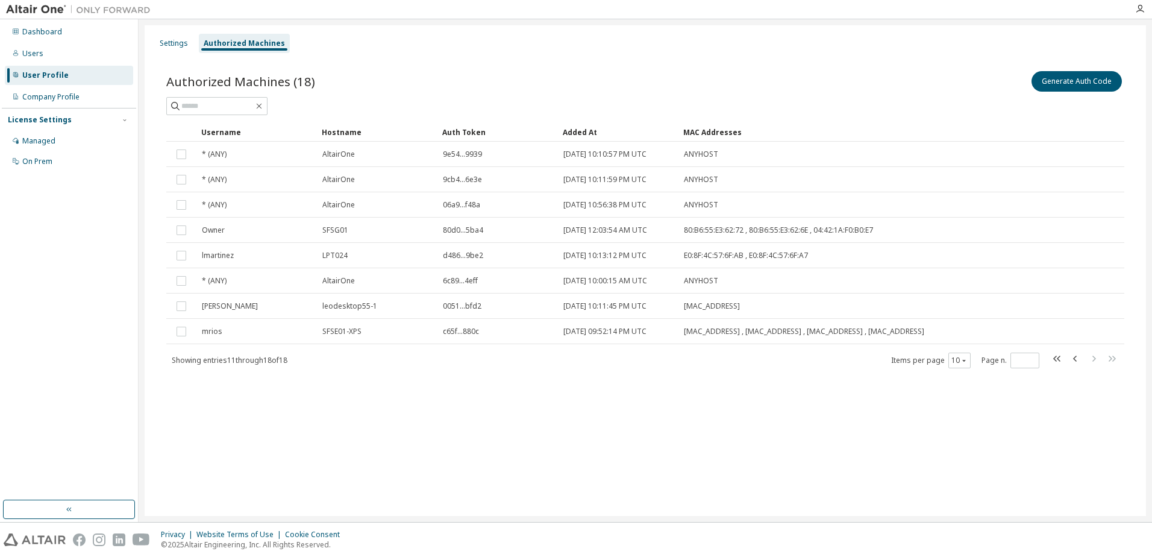
click at [1093, 412] on div "Settings Authorized Machines Authorized Machines (18) Generate Auth Code Clear …" at bounding box center [645, 270] width 1001 height 490
